Goal: Task Accomplishment & Management: Complete application form

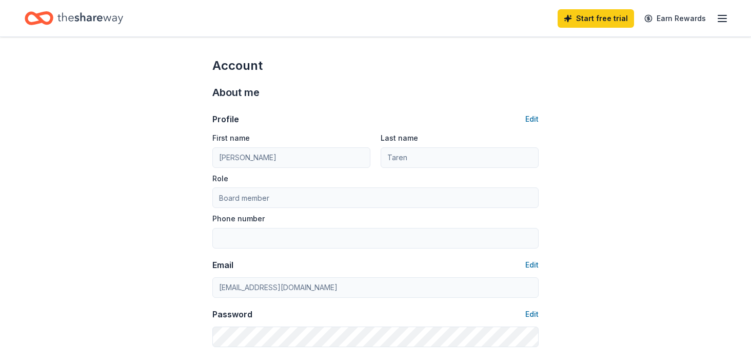
click at [721, 18] on icon "button" at bounding box center [722, 18] width 12 height 12
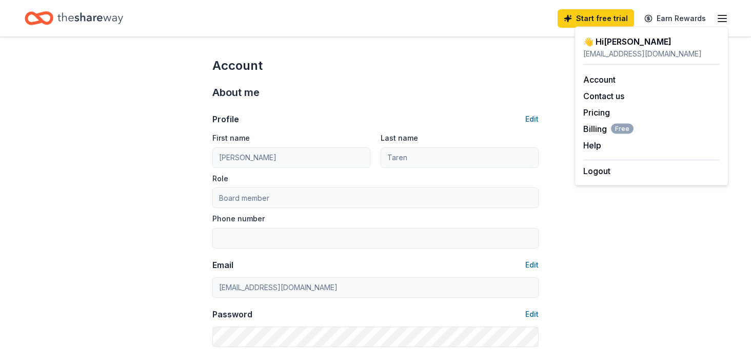
click at [717, 20] on icon "button" at bounding box center [722, 18] width 12 height 12
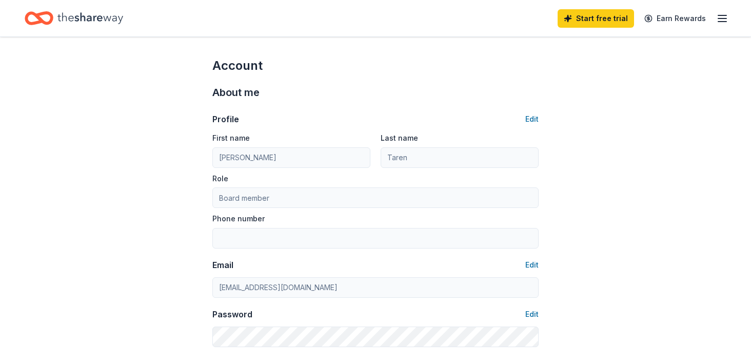
click at [726, 18] on line "button" at bounding box center [722, 18] width 8 height 0
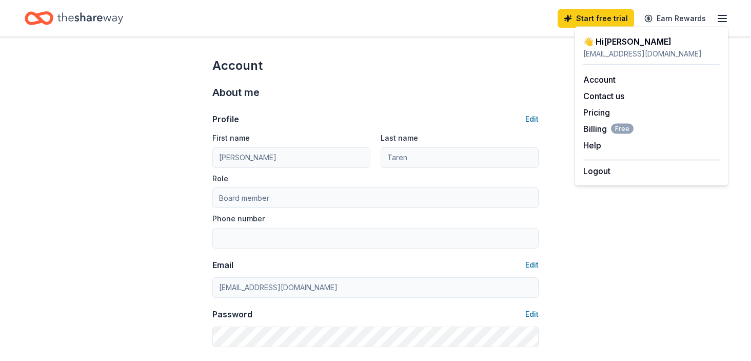
click at [489, 66] on div "Account" at bounding box center [375, 65] width 326 height 16
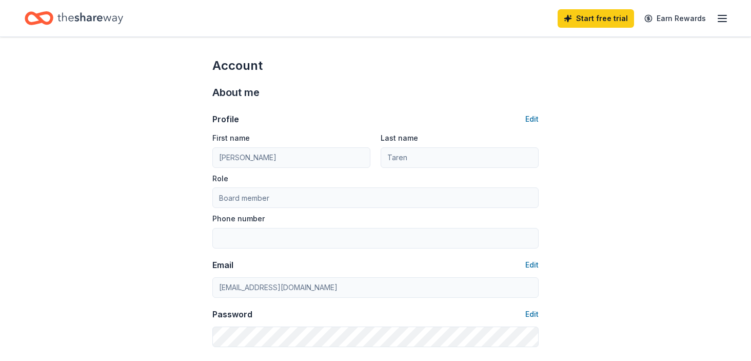
click at [108, 18] on icon "Home" at bounding box center [90, 18] width 66 height 21
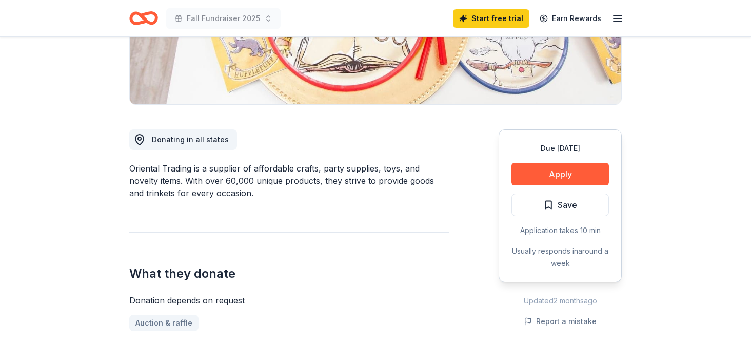
scroll to position [233, 0]
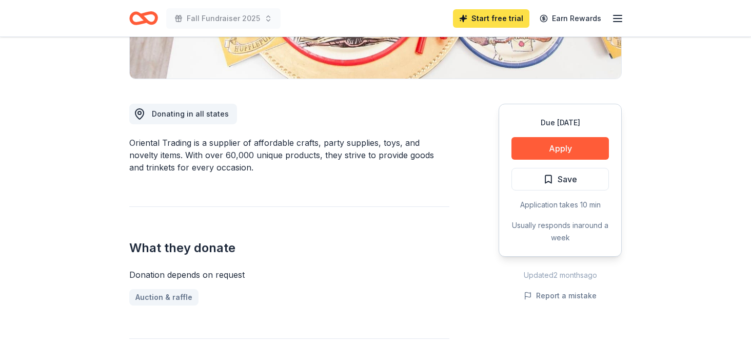
click at [488, 14] on link "Start free trial" at bounding box center [491, 18] width 76 height 18
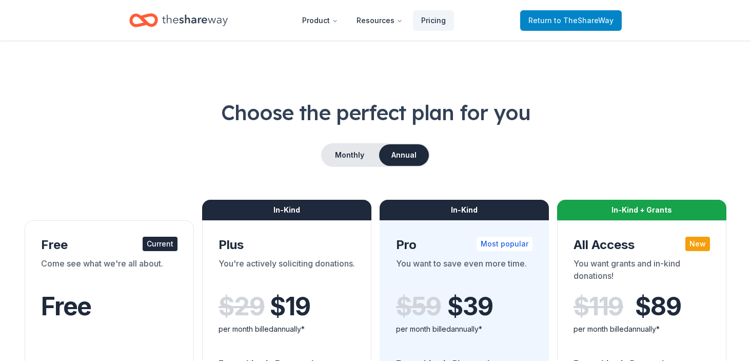
click at [549, 23] on span "Return to TheShareWay" at bounding box center [571, 20] width 85 height 12
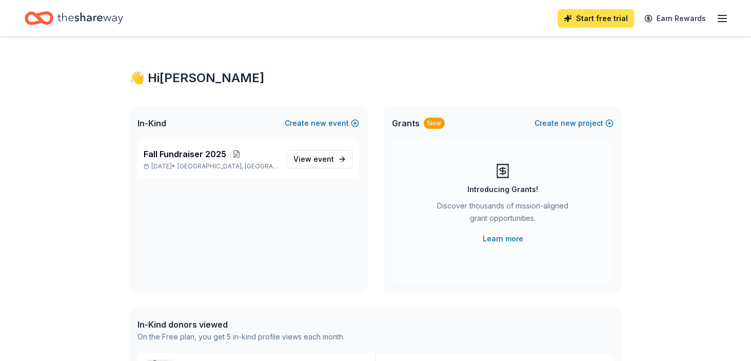
click at [604, 18] on link "Start free trial" at bounding box center [596, 18] width 76 height 18
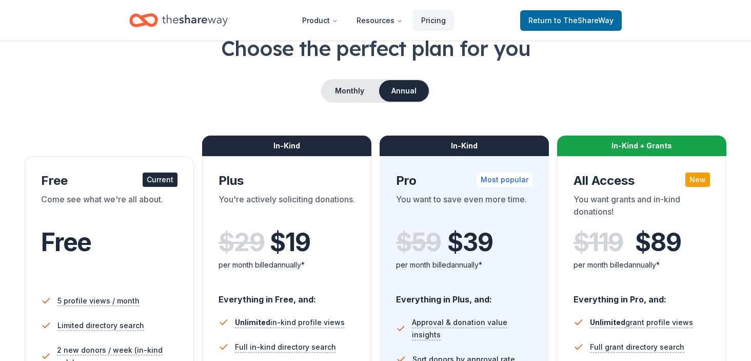
scroll to position [66, 0]
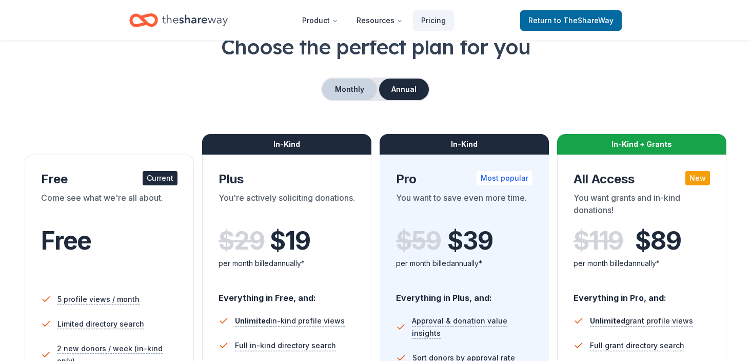
click at [354, 92] on button "Monthly" at bounding box center [349, 90] width 55 height 22
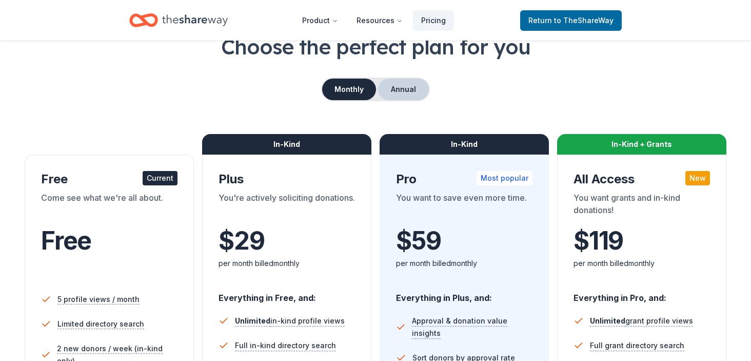
click at [399, 89] on button "Annual" at bounding box center [403, 90] width 51 height 22
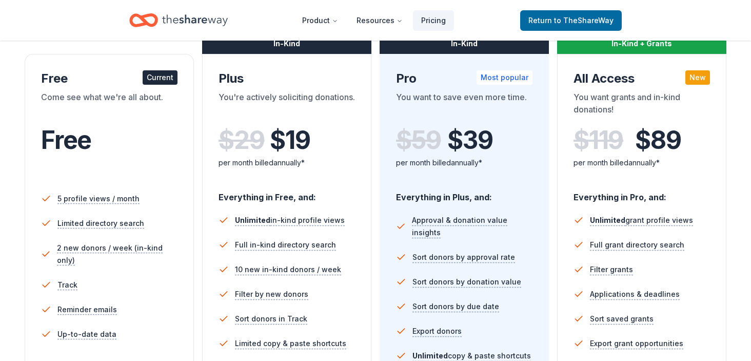
scroll to position [387, 0]
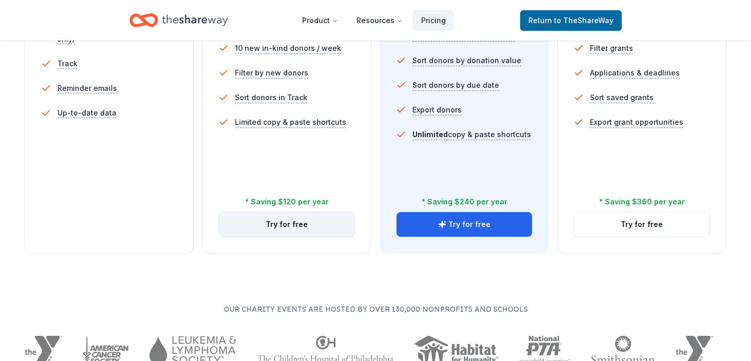
click at [327, 223] on button "Try for free" at bounding box center [286, 224] width 135 height 25
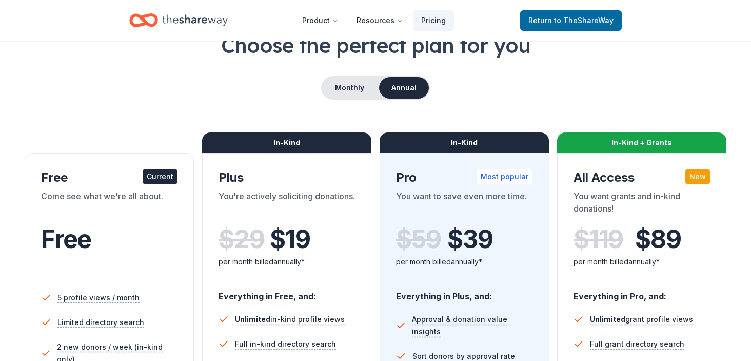
scroll to position [32, 0]
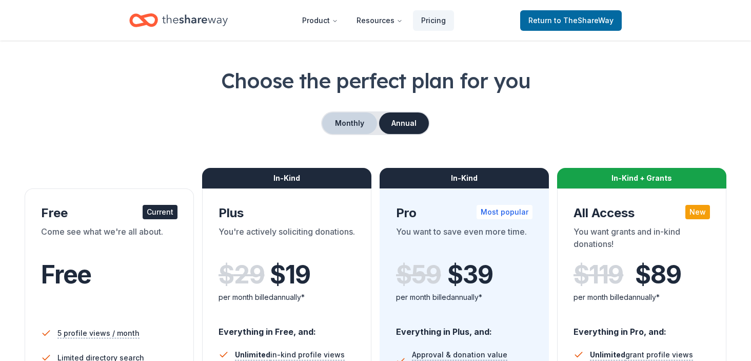
click at [357, 118] on button "Monthly" at bounding box center [349, 123] width 55 height 22
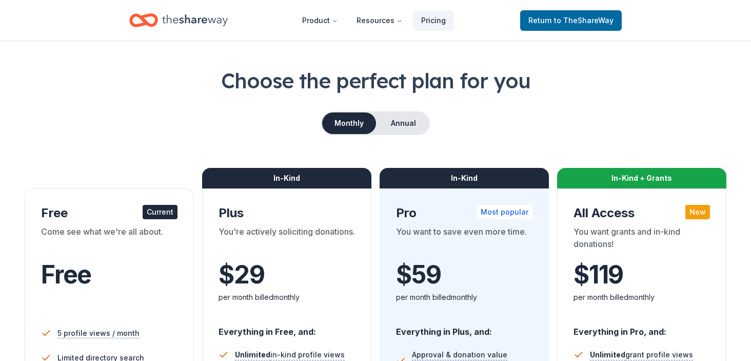
scroll to position [38, 0]
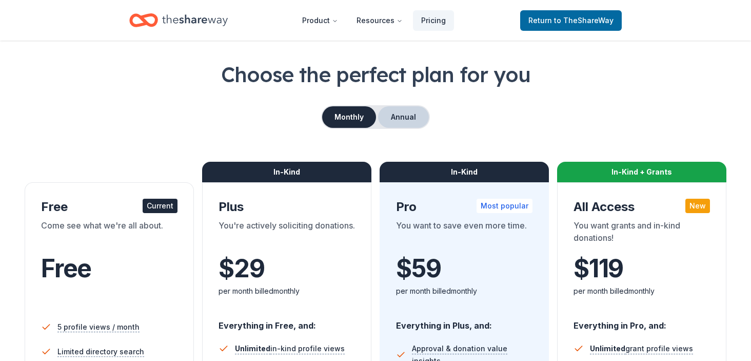
click at [399, 123] on button "Annual" at bounding box center [403, 117] width 51 height 22
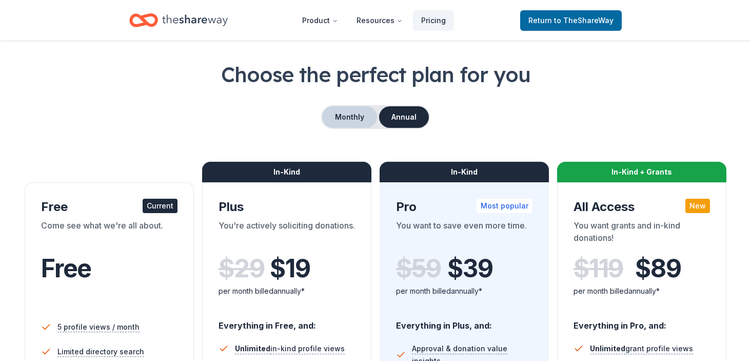
click at [355, 121] on button "Monthly" at bounding box center [349, 117] width 55 height 22
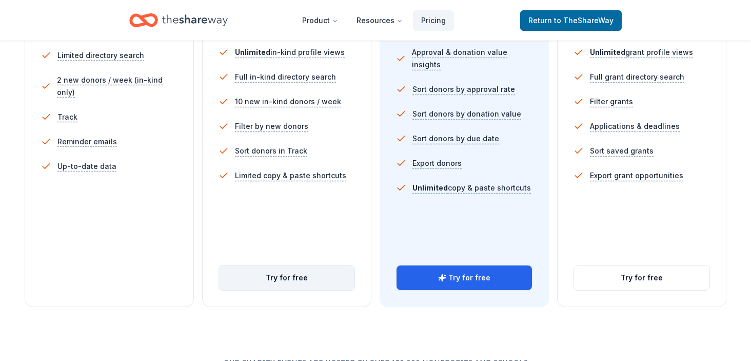
scroll to position [344, 0]
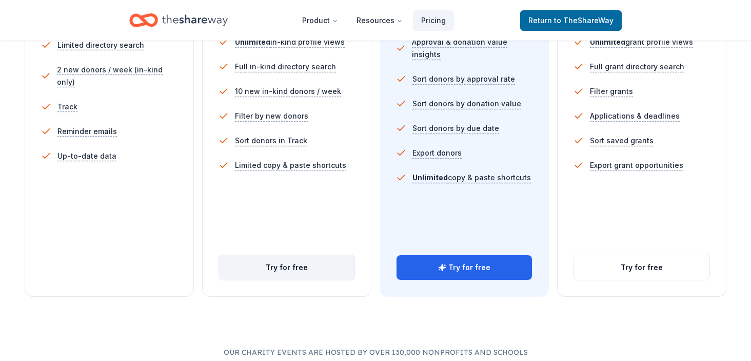
click at [316, 265] on button "Try for free" at bounding box center [286, 267] width 135 height 25
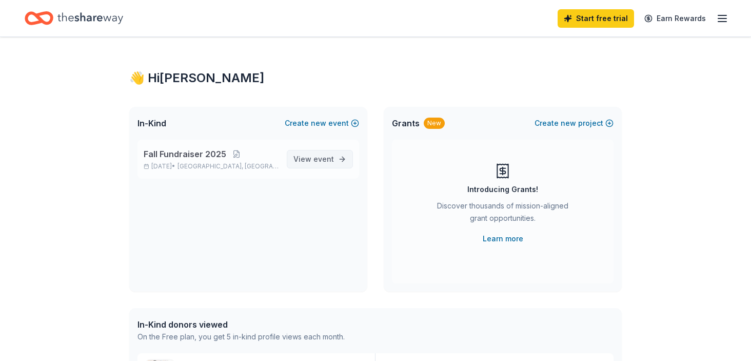
click at [341, 160] on link "View event" at bounding box center [320, 159] width 66 height 18
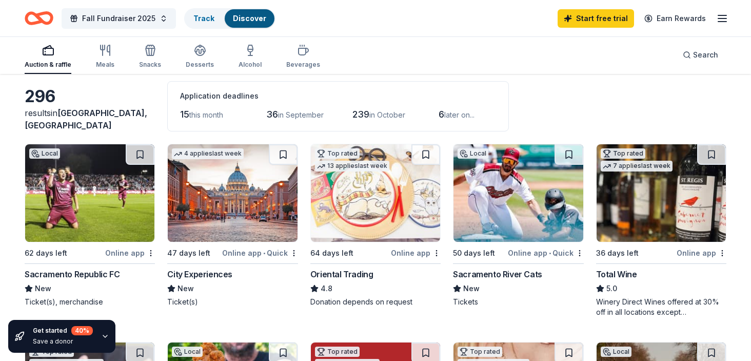
scroll to position [38, 0]
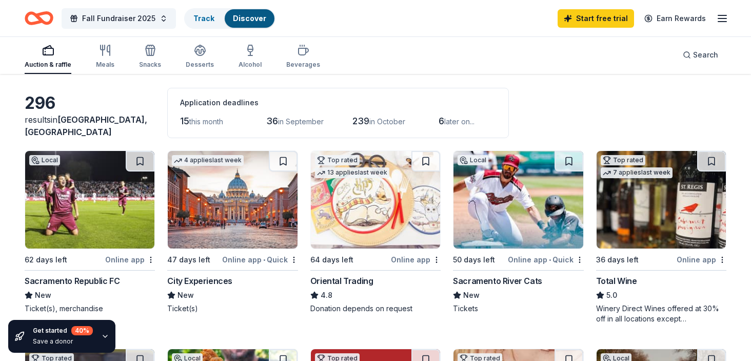
click at [343, 282] on div "Oriental Trading" at bounding box center [341, 281] width 63 height 12
click at [123, 21] on span "Fall Fundraiser 2025" at bounding box center [118, 18] width 73 height 12
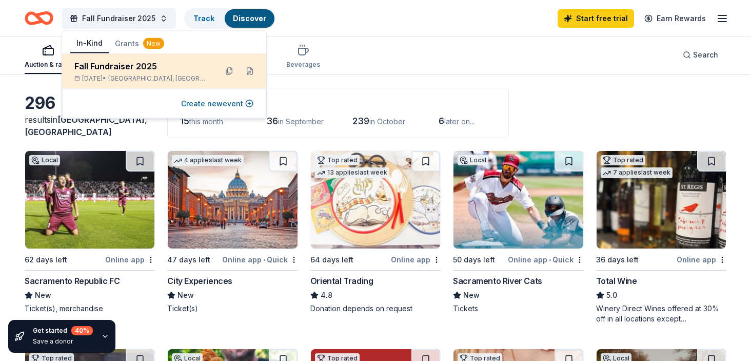
click at [155, 73] on div "Fall Fundraiser 2025 Nov 14, 2025 • Sacramento, CA" at bounding box center [141, 71] width 134 height 23
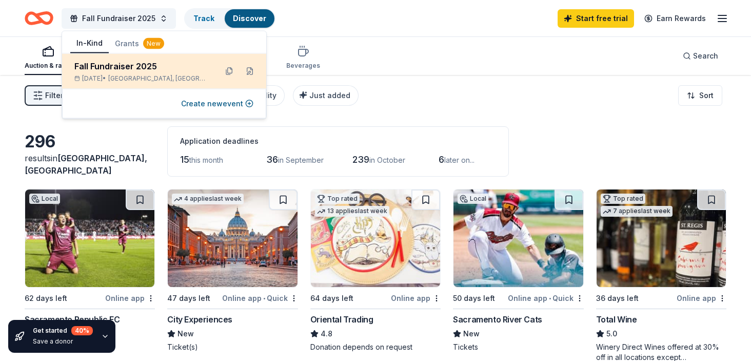
click at [141, 66] on div "Fall Fundraiser 2025" at bounding box center [141, 66] width 134 height 12
click at [252, 70] on button at bounding box center [250, 71] width 16 height 16
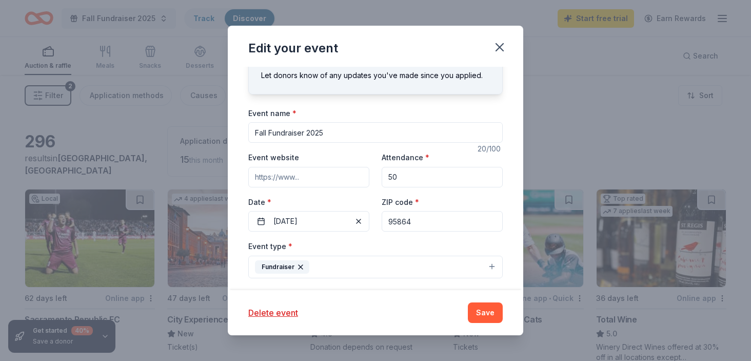
scroll to position [29, 0]
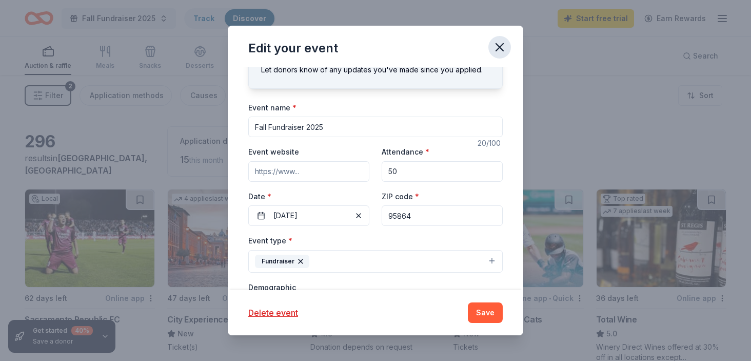
click at [502, 45] on icon "button" at bounding box center [500, 47] width 14 height 14
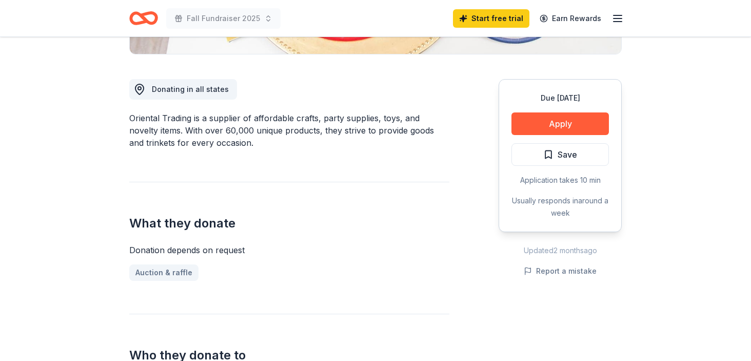
scroll to position [256, 0]
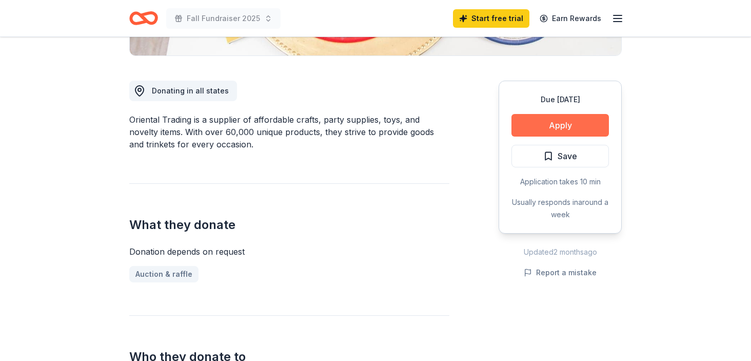
click at [539, 129] on button "Apply" at bounding box center [561, 125] width 98 height 23
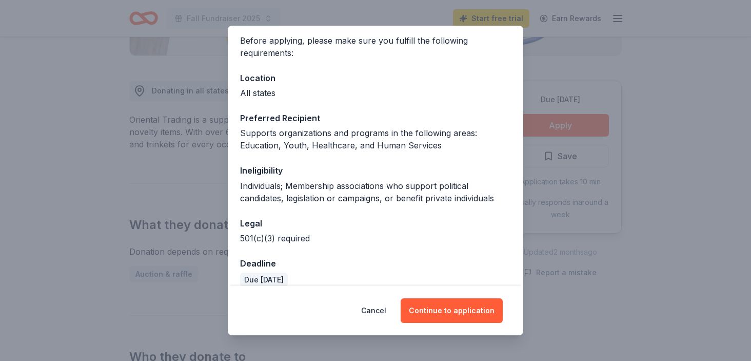
scroll to position [70, 0]
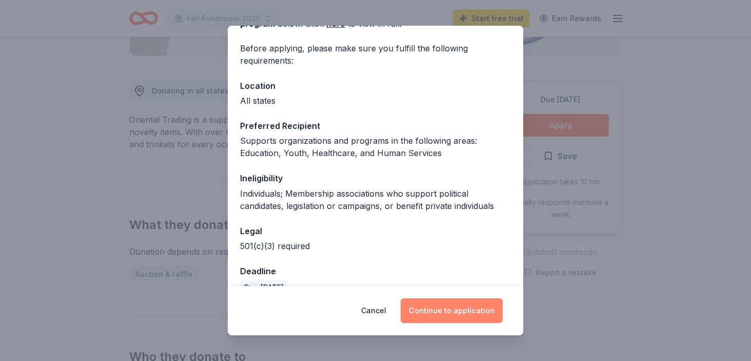
click at [461, 309] on button "Continue to application" at bounding box center [452, 310] width 102 height 25
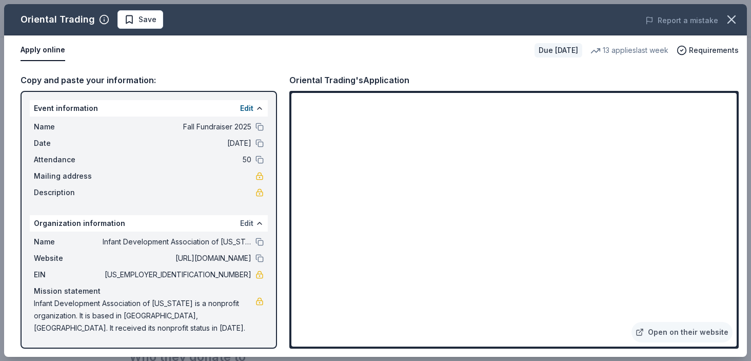
click at [249, 223] on button "Edit" at bounding box center [246, 223] width 13 height 12
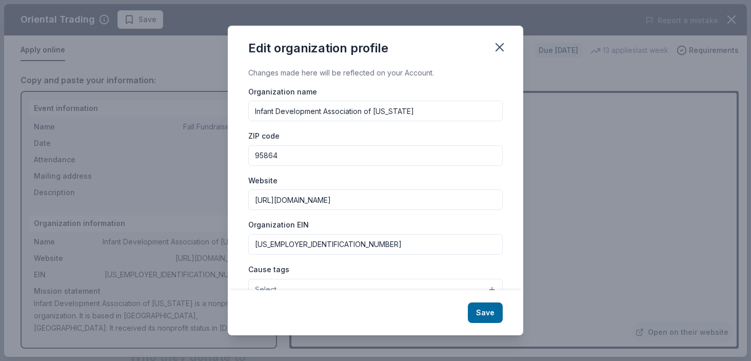
scroll to position [119, 0]
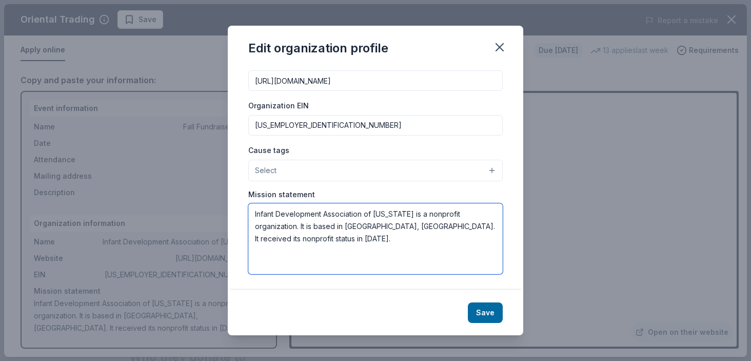
click at [344, 239] on textarea "Infant Development Association of California is a nonprofit organization. It is…" at bounding box center [375, 238] width 255 height 71
paste textarea "mission is to foster collaboration between families and professionals working w…"
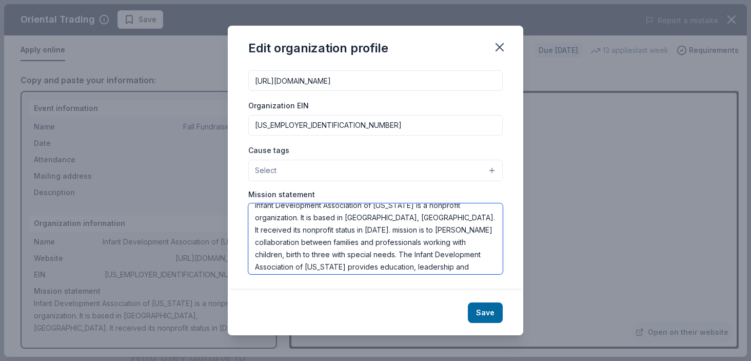
scroll to position [12, 0]
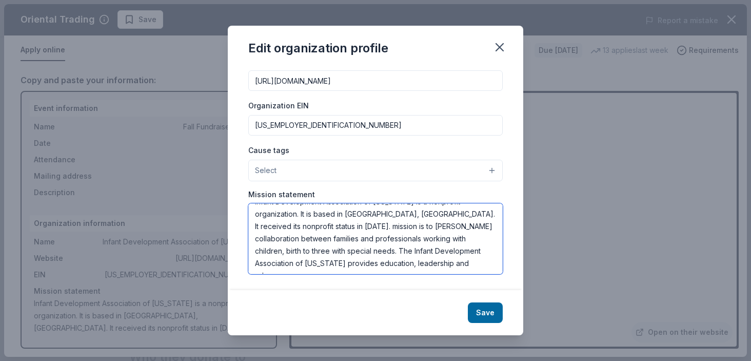
click at [306, 226] on textarea "Infant Development Association of California is a nonprofit organization. It is…" at bounding box center [375, 238] width 255 height 71
click at [406, 213] on textarea "Infant Development Association of California is a nonprofit organization. It is…" at bounding box center [375, 238] width 255 height 71
click at [312, 226] on textarea "Infant Development Association of California (IDA) is a nonprofit organization.…" at bounding box center [375, 238] width 255 height 71
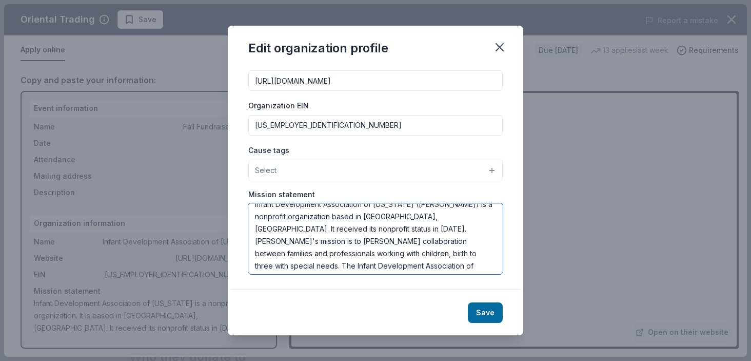
scroll to position [12, 0]
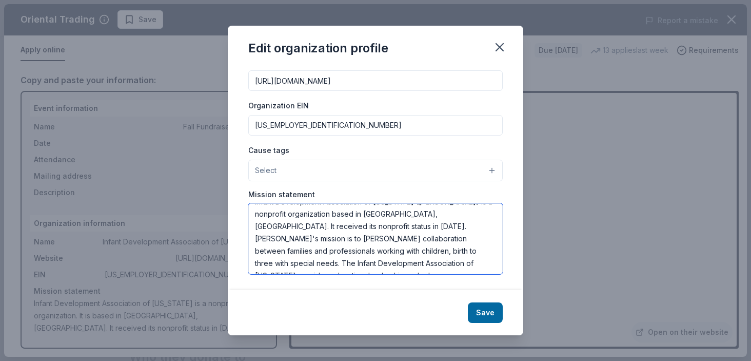
drag, startPoint x: 420, startPoint y: 251, endPoint x: 246, endPoint y: 252, distance: 173.5
click at [246, 252] on div "Changes made here will be reflected on your Account. Organization name Infant D…" at bounding box center [376, 179] width 296 height 224
click at [288, 236] on textarea "Infant Development Association of California (IDA) is a nonprofit organization …" at bounding box center [375, 238] width 255 height 71
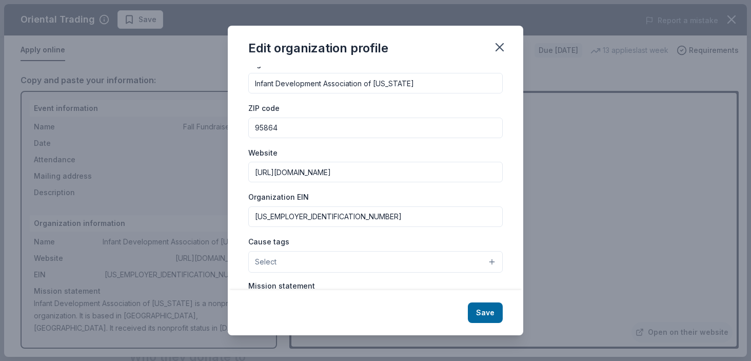
scroll to position [52, 0]
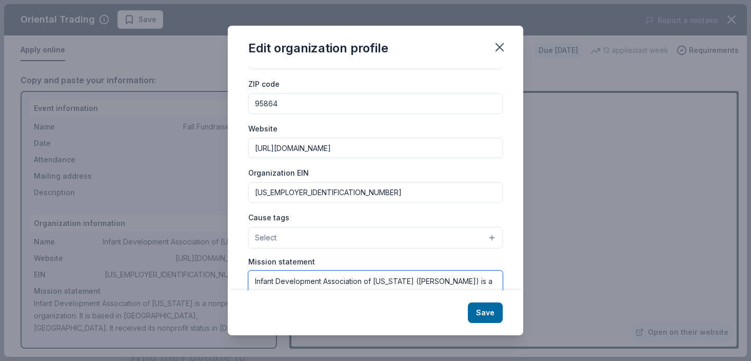
type textarea "Infant Development Association of California (IDA) is a nonprofit organization …"
click at [497, 238] on button "Select" at bounding box center [375, 238] width 255 height 22
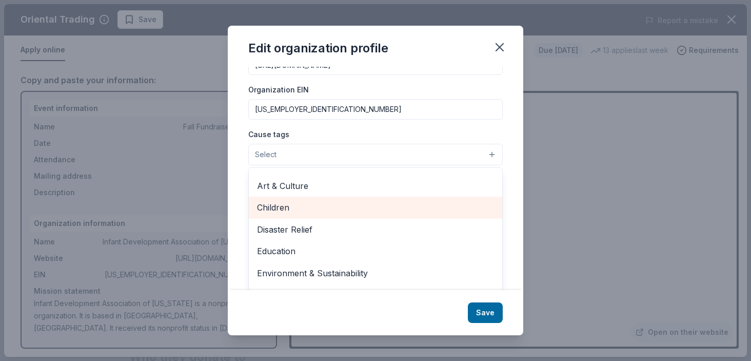
scroll to position [17, 0]
click at [441, 207] on span "Children" at bounding box center [375, 206] width 237 height 13
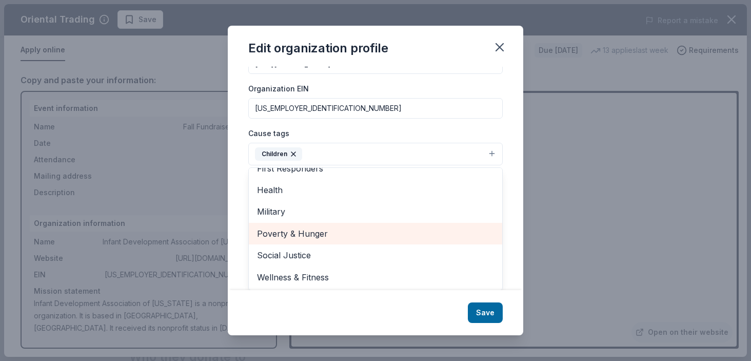
scroll to position [114, 0]
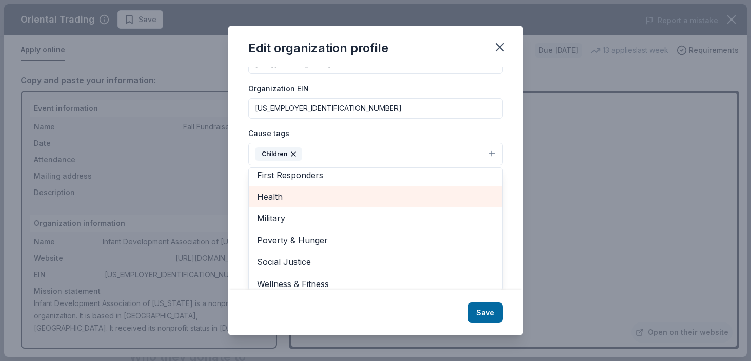
click at [362, 197] on span "Health" at bounding box center [375, 196] width 237 height 13
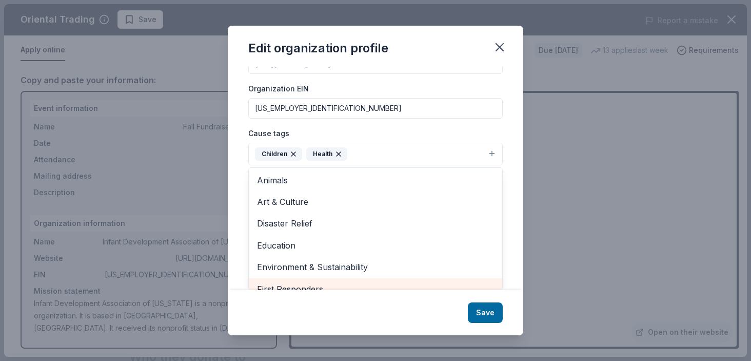
scroll to position [0, 0]
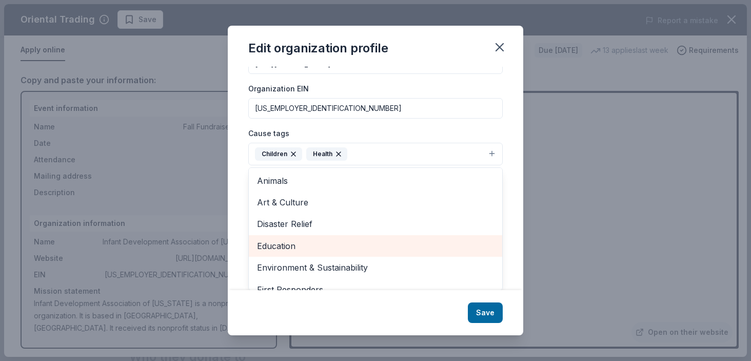
click at [353, 243] on span "Education" at bounding box center [375, 245] width 237 height 13
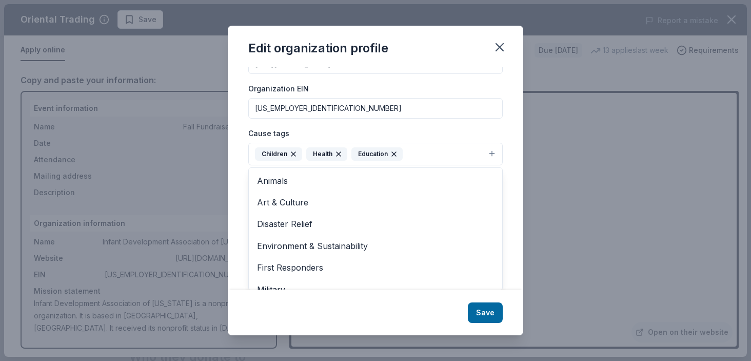
click at [512, 237] on div "Changes made here will be reflected on your Account. Organization name Infant D…" at bounding box center [376, 179] width 296 height 224
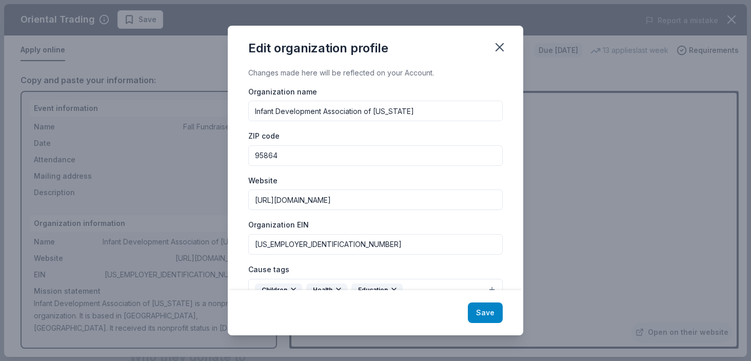
click at [487, 313] on button "Save" at bounding box center [485, 312] width 35 height 21
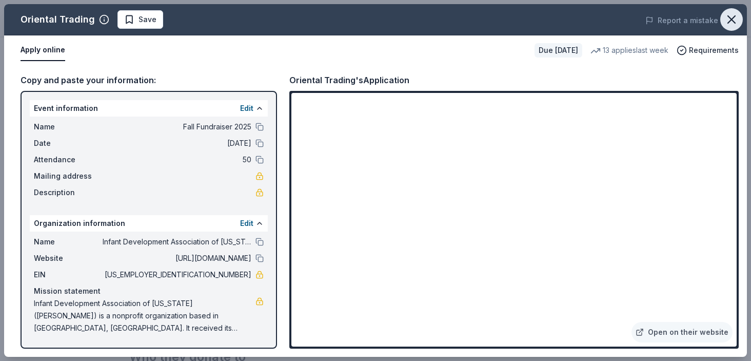
click at [729, 20] on icon "button" at bounding box center [732, 19] width 14 height 14
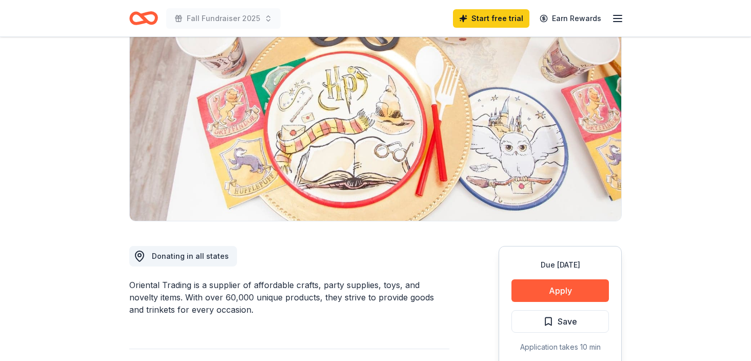
scroll to position [91, 0]
click at [496, 21] on link "Start free trial" at bounding box center [491, 18] width 76 height 18
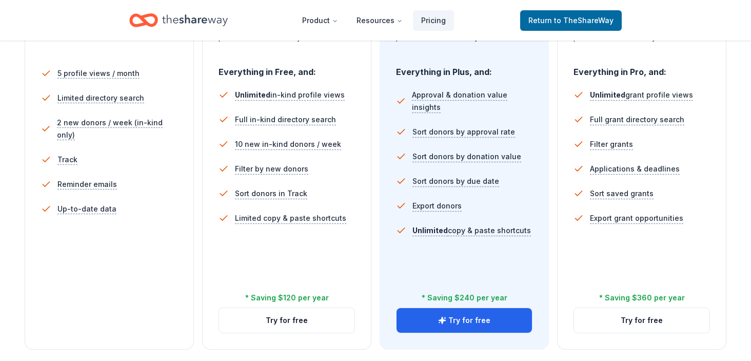
scroll to position [384, 0]
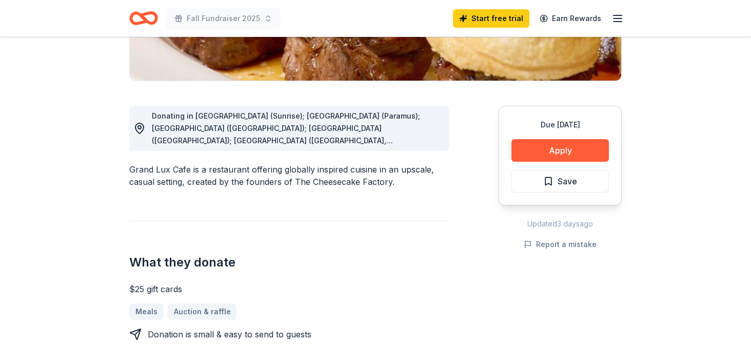
scroll to position [210, 0]
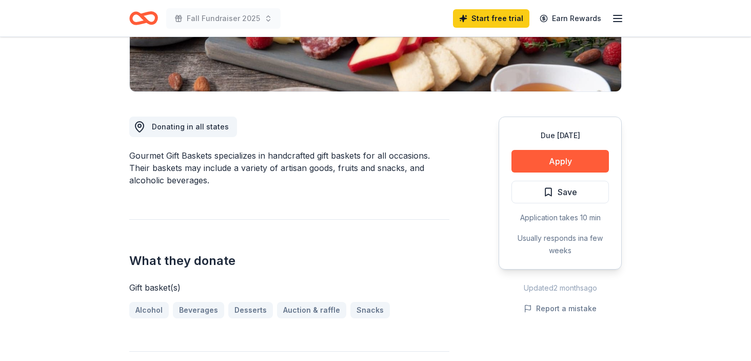
scroll to position [272, 0]
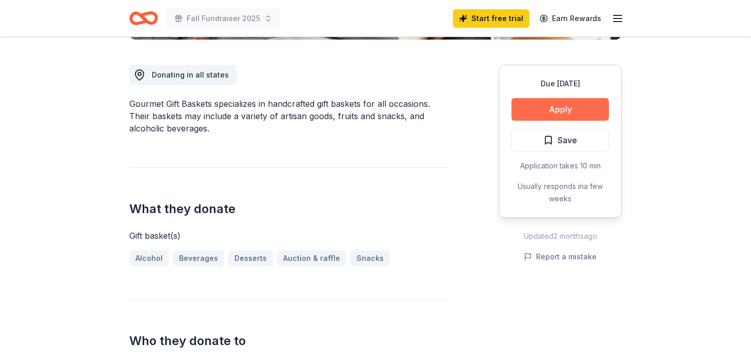
click at [550, 111] on button "Apply" at bounding box center [561, 109] width 98 height 23
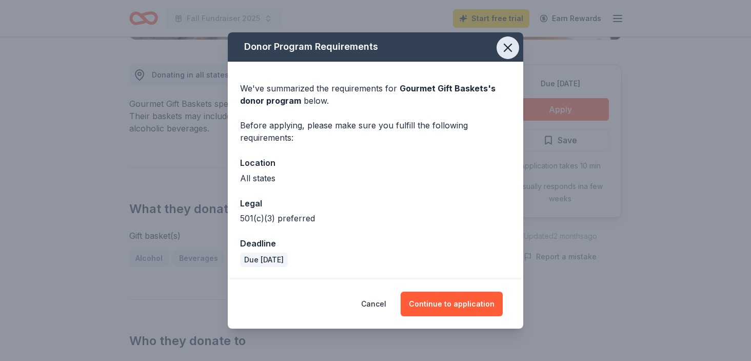
click at [508, 45] on icon "button" at bounding box center [508, 48] width 14 height 14
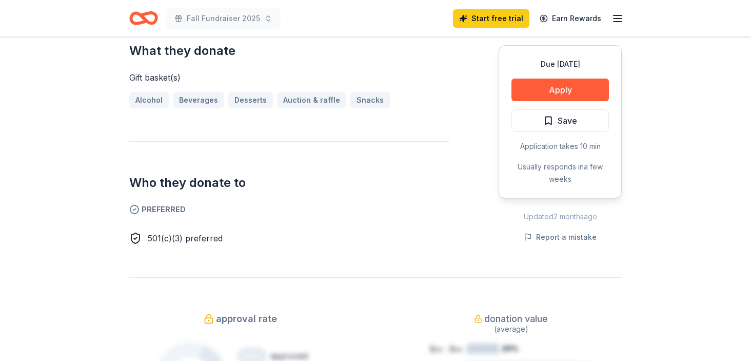
scroll to position [442, 0]
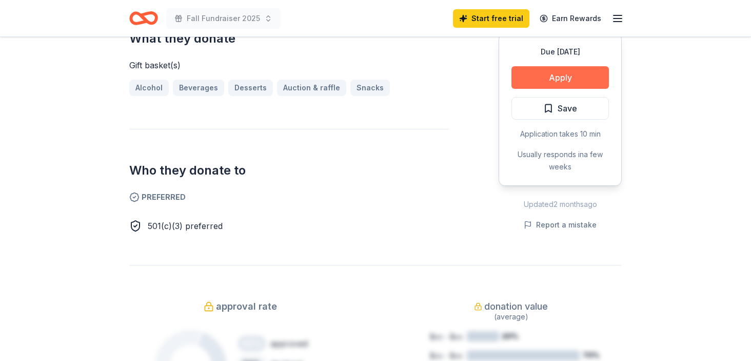
click at [554, 83] on button "Apply" at bounding box center [561, 77] width 98 height 23
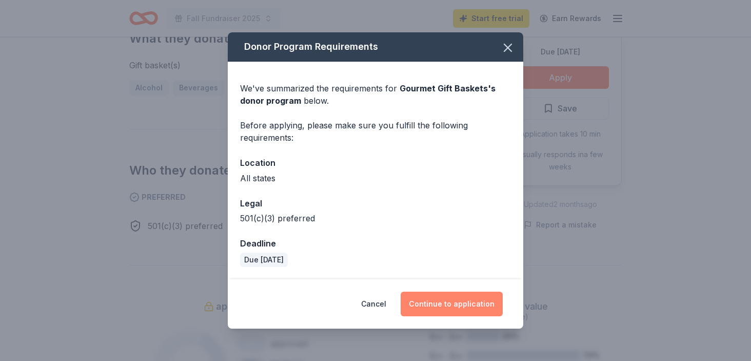
click at [472, 307] on button "Continue to application" at bounding box center [452, 304] width 102 height 25
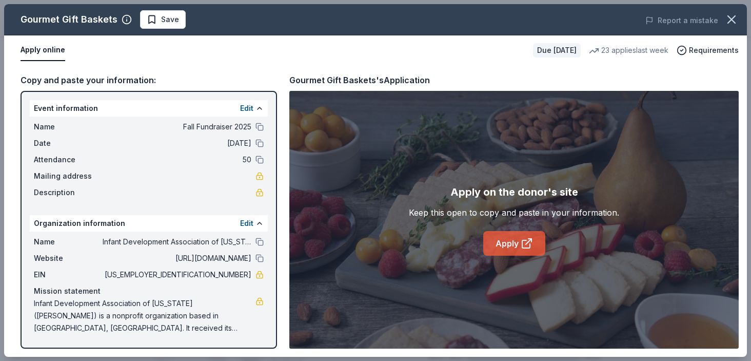
click at [514, 247] on link "Apply" at bounding box center [514, 243] width 62 height 25
click at [733, 22] on icon "button" at bounding box center [731, 19] width 7 height 7
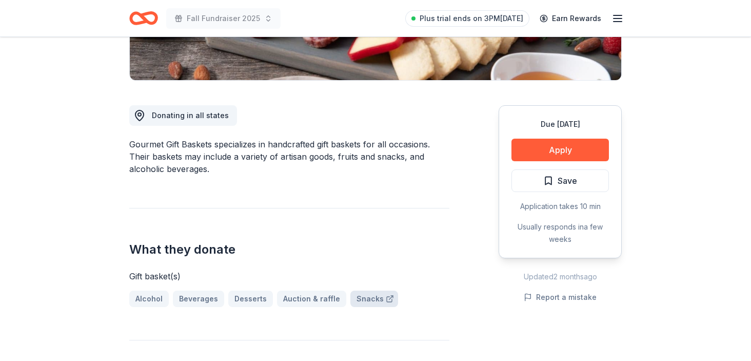
scroll to position [267, 0]
